Goal: Find specific page/section: Find specific page/section

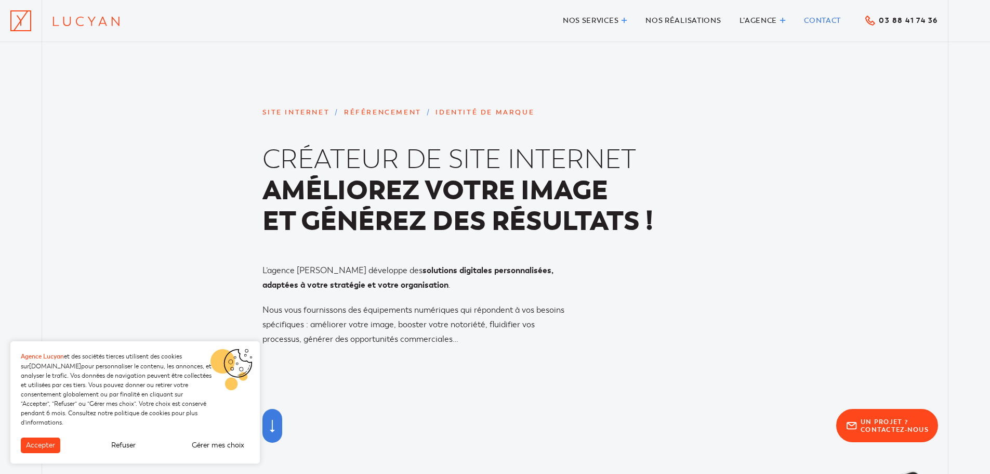
click at [826, 19] on span "Contact" at bounding box center [822, 20] width 37 height 9
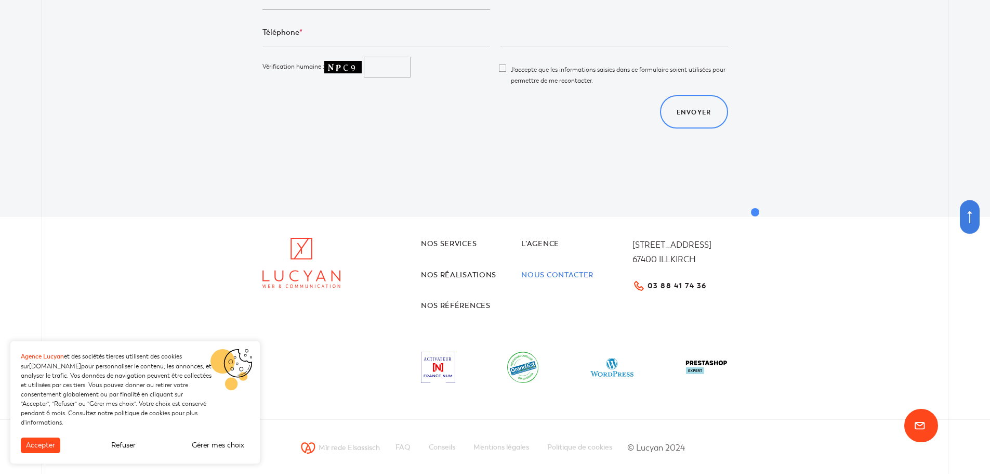
scroll to position [425, 0]
click at [439, 297] on link "Nos références" at bounding box center [471, 303] width 101 height 13
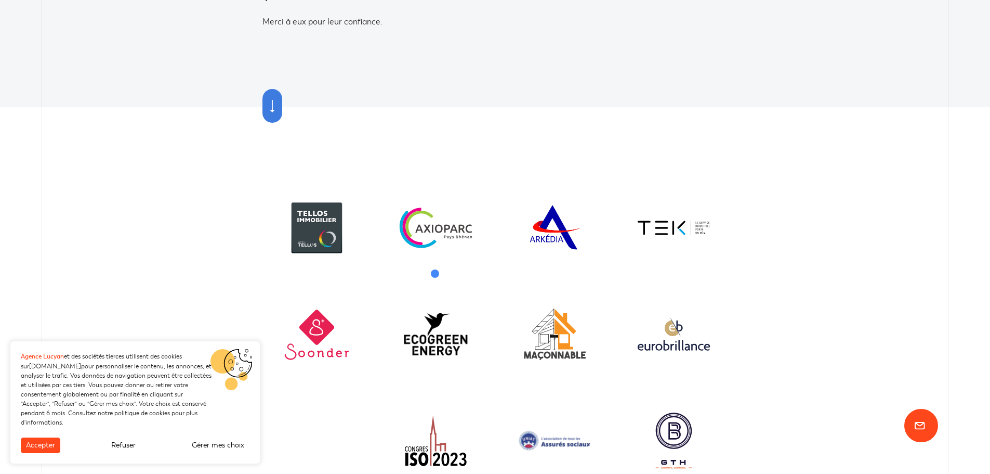
scroll to position [260, 0]
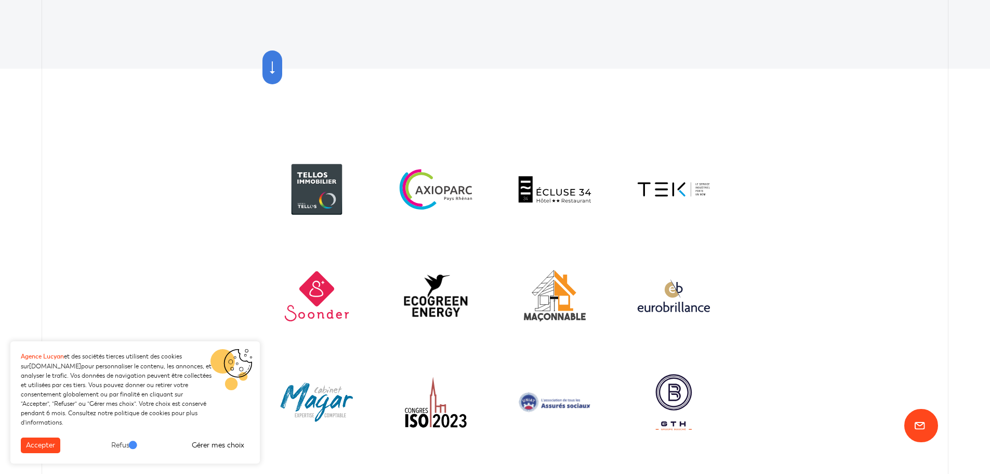
click at [129, 446] on button "Refuser" at bounding box center [123, 445] width 35 height 16
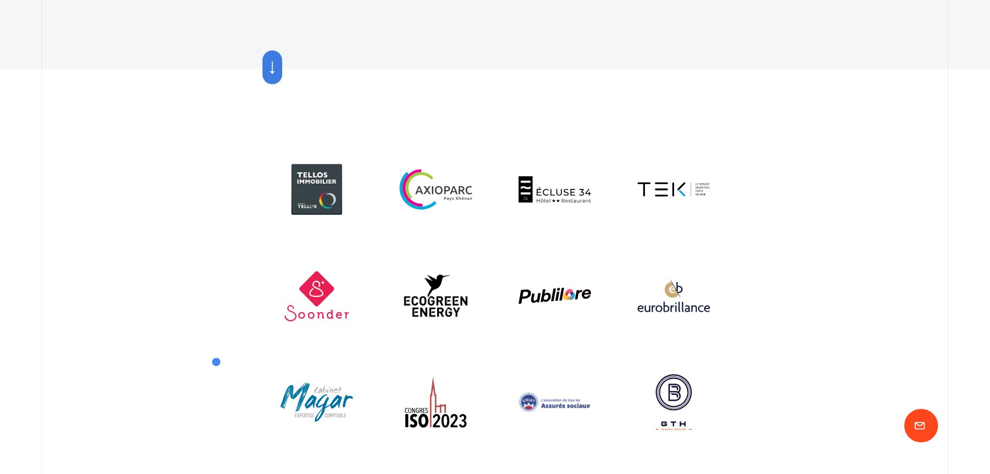
scroll to position [416, 0]
